Goal: Information Seeking & Learning: Learn about a topic

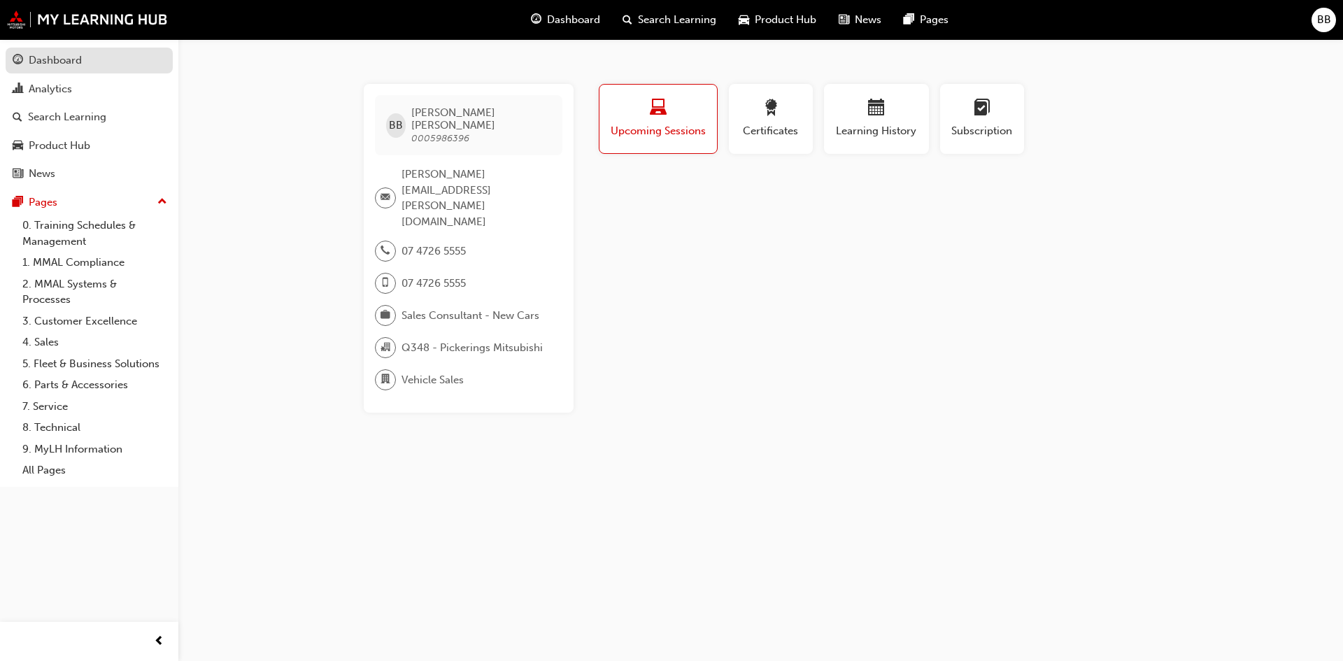
click at [78, 57] on div "Dashboard" at bounding box center [55, 60] width 53 height 16
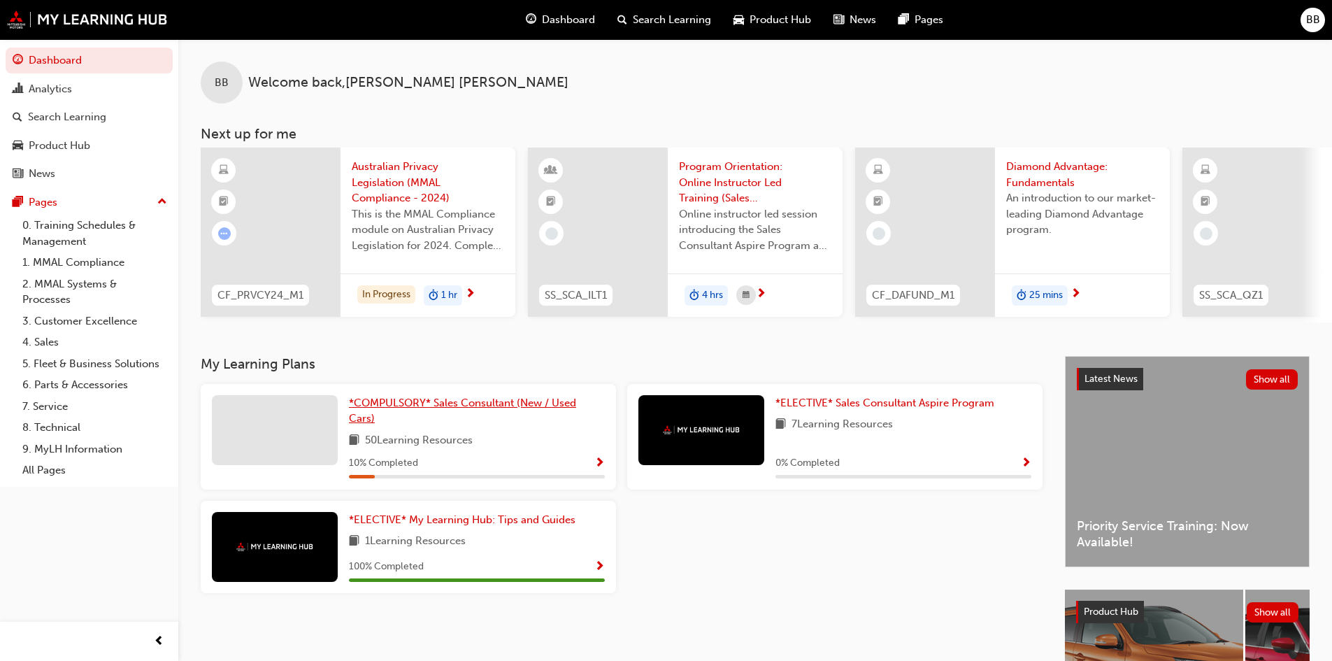
click at [536, 414] on span "*COMPULSORY* Sales Consultant (New / Used Cars)" at bounding box center [462, 411] width 227 height 29
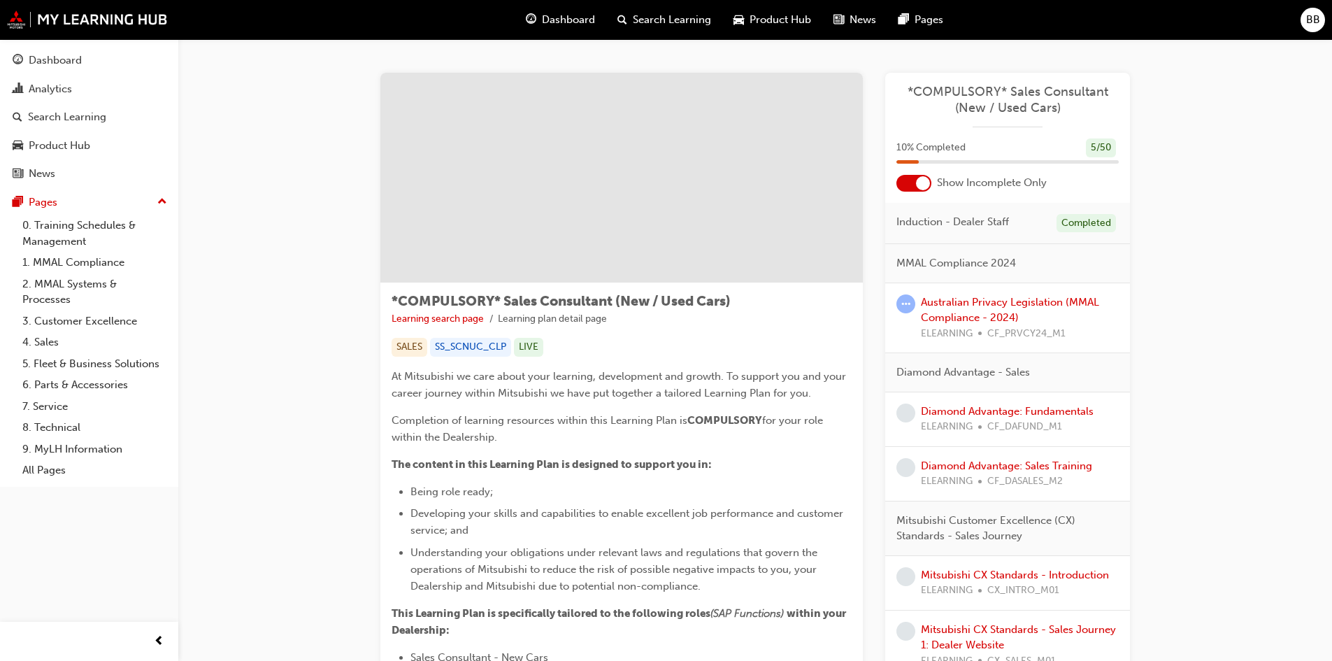
click at [994, 309] on div "Australian Privacy Legislation (MMAL Compliance - 2024) ELEARNING CF_PRVCY24_M1" at bounding box center [1020, 318] width 198 height 48
click at [996, 303] on link "Australian Privacy Legislation (MMAL Compliance - 2024)" at bounding box center [1010, 310] width 178 height 29
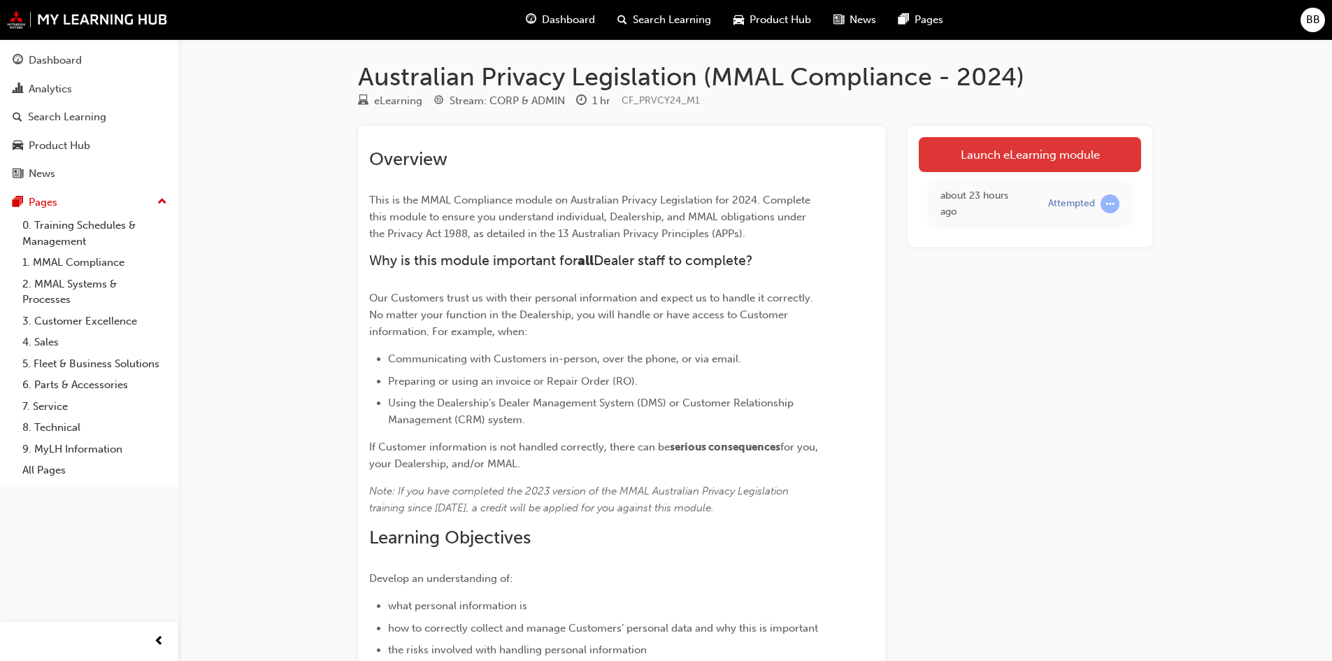
click at [995, 152] on link "Launch eLearning module" at bounding box center [1030, 154] width 222 height 35
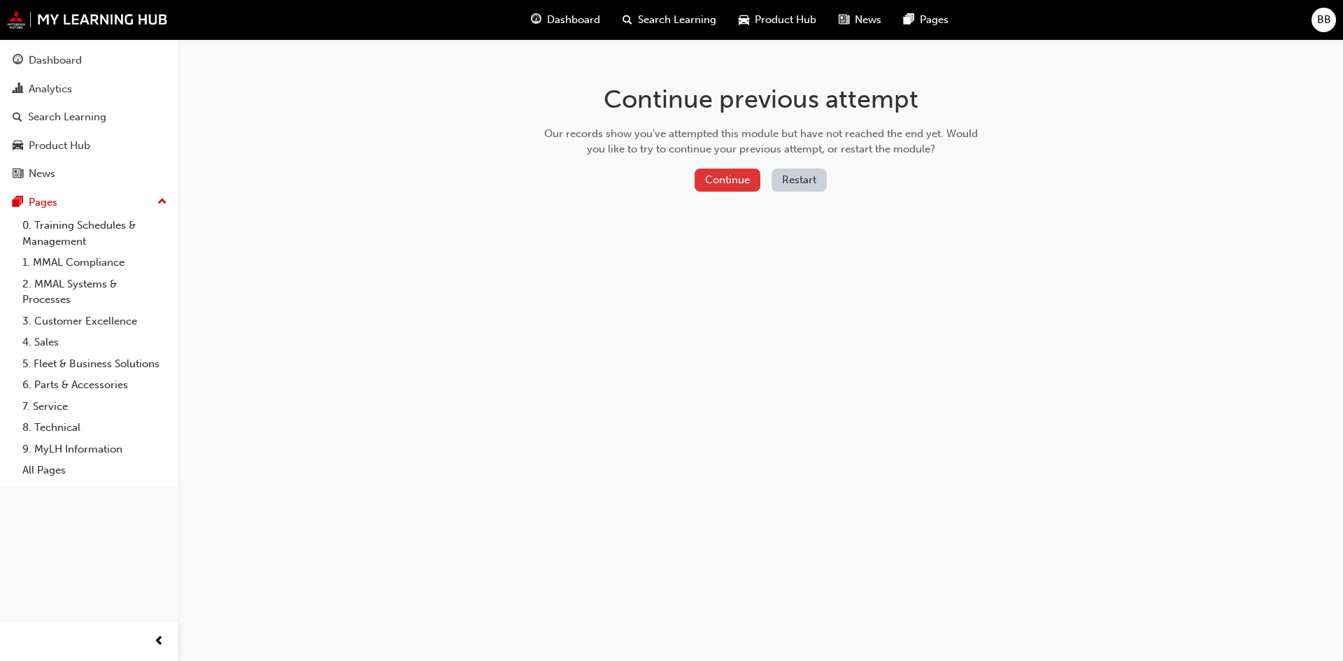
click at [743, 178] on button "Continue" at bounding box center [727, 180] width 66 height 23
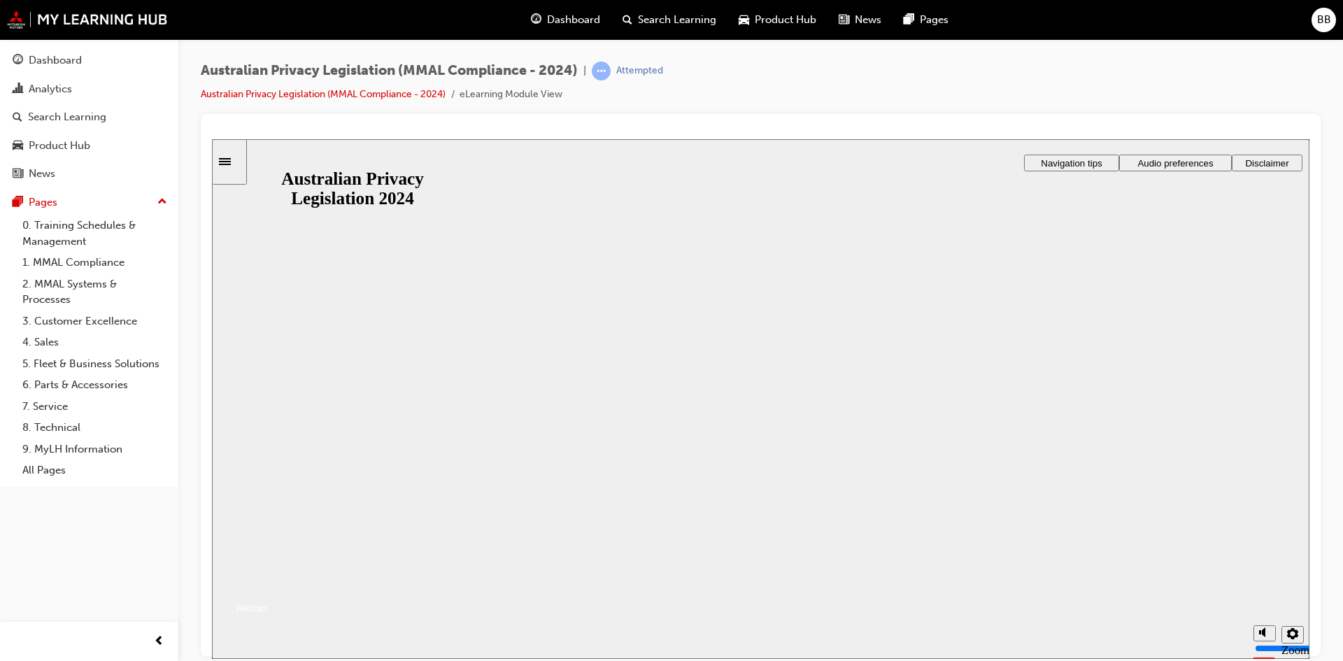
click at [267, 582] on button "Resume" at bounding box center [239, 591] width 55 height 18
